Goal: Book appointment/travel/reservation

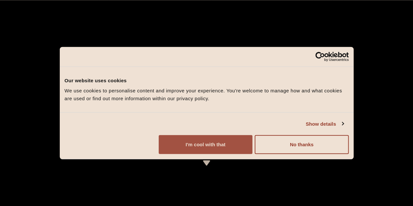
click at [252, 154] on button "I'm cool with that" at bounding box center [205, 144] width 94 height 19
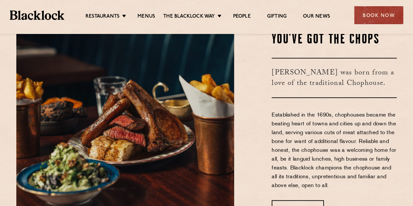
scroll to position [196, 0]
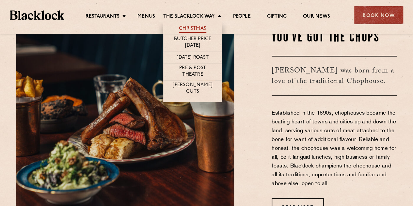
click at [197, 27] on link "Christmas" at bounding box center [192, 28] width 27 height 7
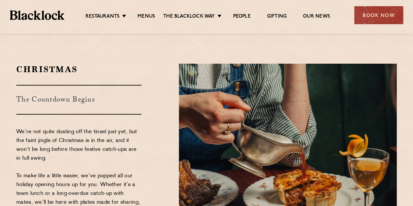
click at [153, 130] on div "Christmas The Countdown Begins We’re not quite dusting off the tinsel just yet,…" at bounding box center [92, 193] width 162 height 259
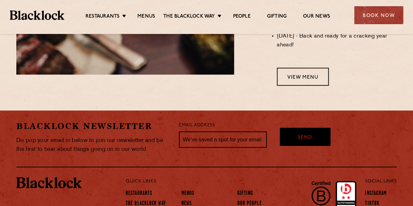
scroll to position [620, 0]
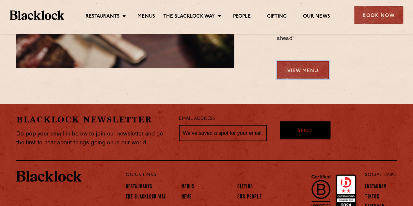
click at [302, 72] on link "View Menu" at bounding box center [303, 70] width 52 height 18
